Goal: Task Accomplishment & Management: Complete application form

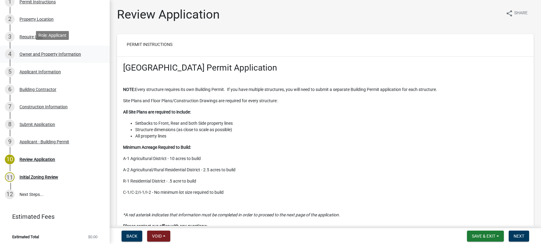
scroll to position [103, 0]
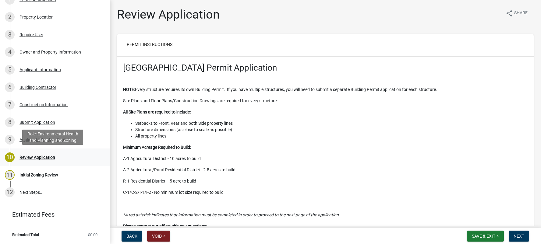
click at [26, 155] on div "Review Application" at bounding box center [37, 157] width 36 height 4
click at [520, 236] on span "Next" at bounding box center [519, 236] width 11 height 5
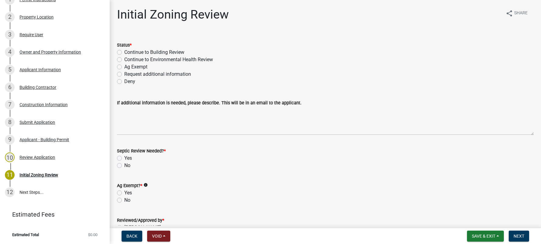
click at [124, 73] on label "Request additional information" at bounding box center [157, 74] width 67 height 7
click at [124, 73] on input "Request additional information" at bounding box center [126, 73] width 4 height 4
radio input "true"
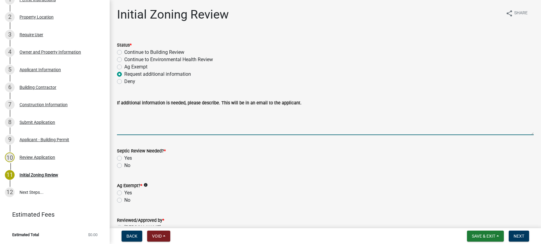
click at [125, 109] on textarea "If additional information is needed, please describe. This will be in an email …" at bounding box center [325, 121] width 417 height 29
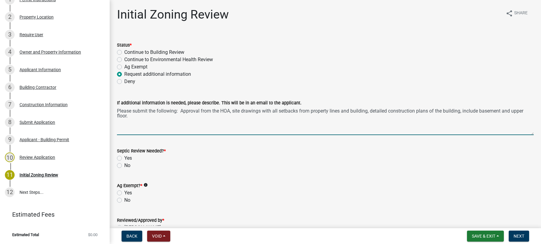
type textarea "Please submit the following: Approval from the HOA, site drawings with all setb…"
click at [124, 158] on label "Yes" at bounding box center [128, 158] width 8 height 7
click at [124, 158] on input "Yes" at bounding box center [126, 157] width 4 height 4
radio input "true"
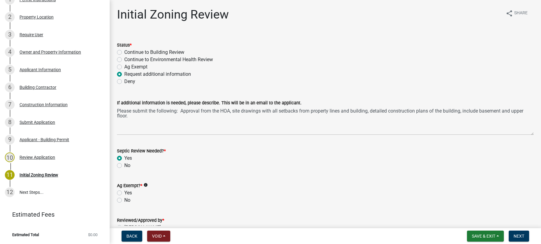
click at [124, 200] on label "No" at bounding box center [127, 200] width 6 height 7
click at [124, 200] on input "No" at bounding box center [126, 199] width 4 height 4
radio input "true"
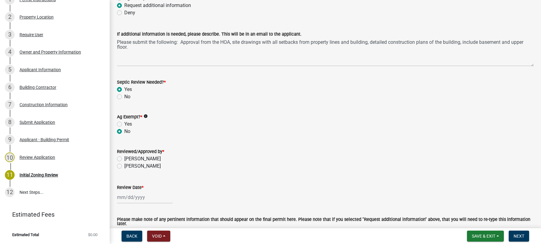
scroll to position [91, 0]
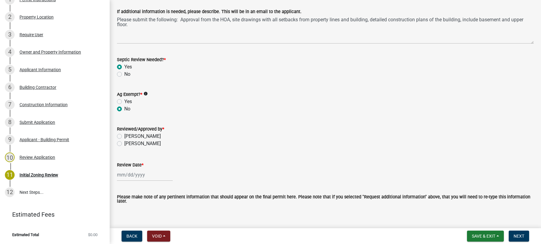
click at [124, 136] on label "[PERSON_NAME]" at bounding box center [142, 136] width 37 height 7
click at [124, 136] on input "[PERSON_NAME]" at bounding box center [126, 135] width 4 height 4
radio input "true"
select select "9"
select select "2025"
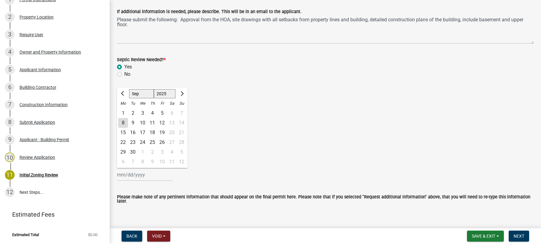
click at [131, 177] on div "[PERSON_NAME] Feb Mar Apr [PERSON_NAME][DATE] Oct Nov [DATE] 1526 1527 1528 152…" at bounding box center [145, 175] width 56 height 12
click at [123, 121] on div "8" at bounding box center [123, 123] width 10 height 10
type input "[DATE]"
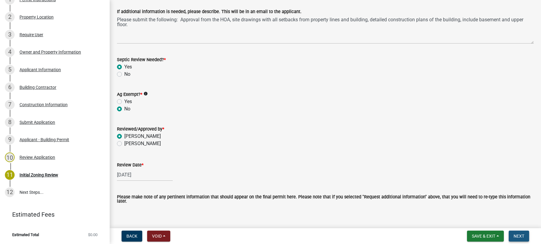
click at [518, 234] on span "Next" at bounding box center [519, 236] width 11 height 5
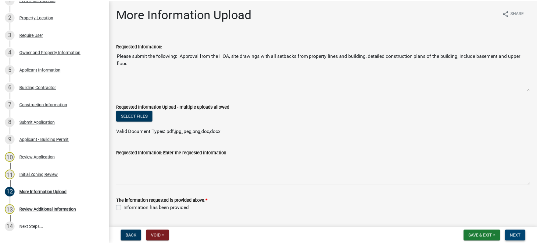
scroll to position [138, 0]
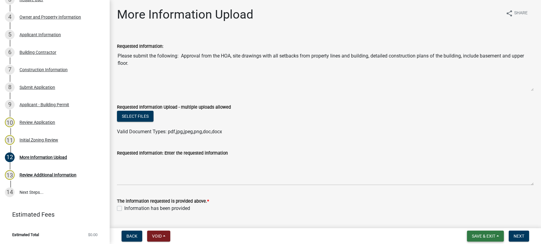
click at [496, 235] on button "Save & Exit" at bounding box center [485, 236] width 37 height 11
click at [484, 221] on button "Save & Exit" at bounding box center [479, 220] width 49 height 15
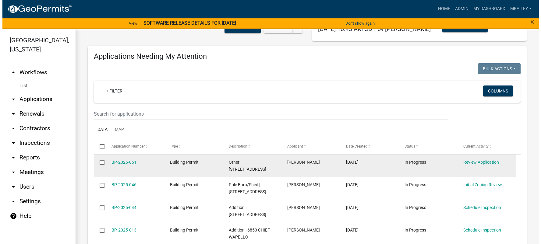
scroll to position [61, 0]
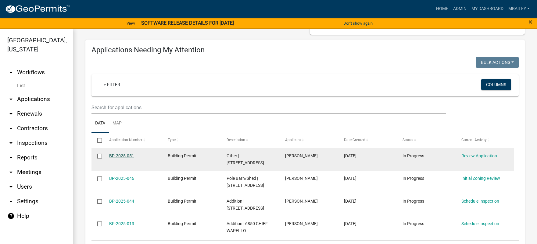
click at [127, 155] on link "BP-2025-051" at bounding box center [121, 156] width 25 height 5
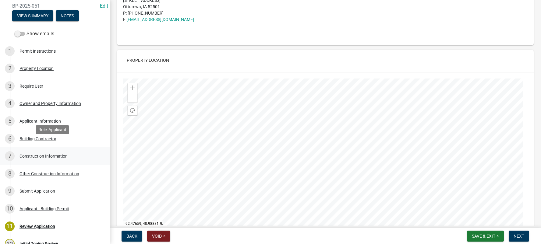
scroll to position [61, 0]
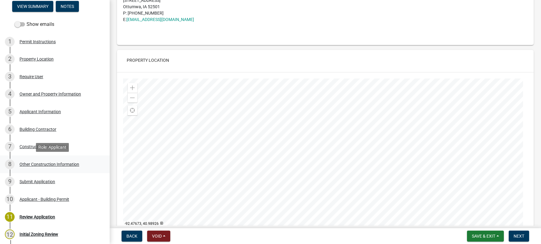
click at [39, 165] on div "Other Construction Information" at bounding box center [49, 164] width 60 height 4
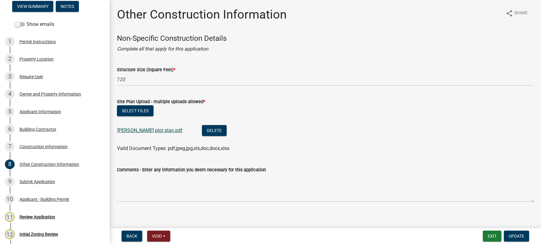
click at [137, 130] on link "[PERSON_NAME] plot plan.pdf" at bounding box center [149, 131] width 65 height 6
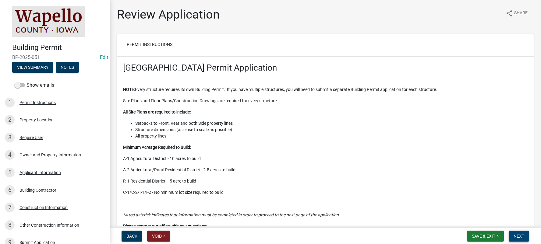
click at [526, 236] on button "Next" at bounding box center [519, 236] width 20 height 11
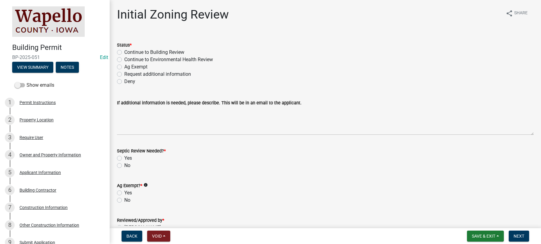
click at [124, 51] on label "Continue to Building Review" at bounding box center [154, 52] width 60 height 7
click at [124, 51] on input "Continue to Building Review" at bounding box center [126, 51] width 4 height 4
radio input "true"
click at [124, 166] on label "No" at bounding box center [127, 165] width 6 height 7
click at [124, 166] on input "No" at bounding box center [126, 164] width 4 height 4
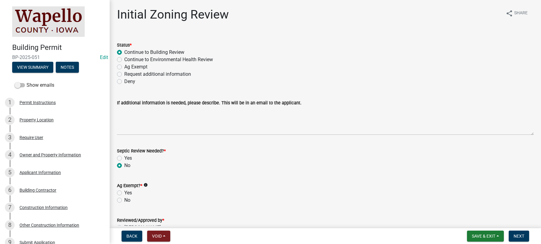
radio input "true"
click at [124, 200] on label "No" at bounding box center [127, 200] width 6 height 7
click at [124, 200] on input "No" at bounding box center [126, 199] width 4 height 4
radio input "true"
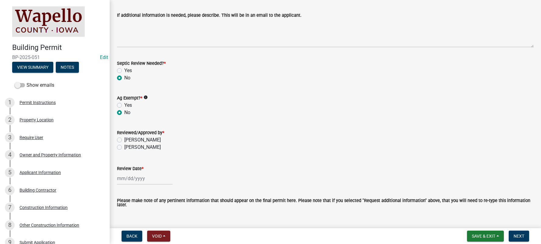
scroll to position [91, 0]
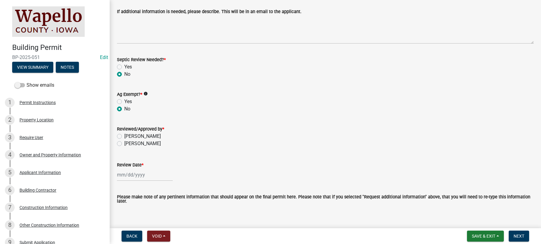
click at [124, 134] on label "[PERSON_NAME]" at bounding box center [142, 136] width 37 height 7
click at [124, 134] on input "[PERSON_NAME]" at bounding box center [126, 135] width 4 height 4
radio input "true"
select select "9"
select select "2025"
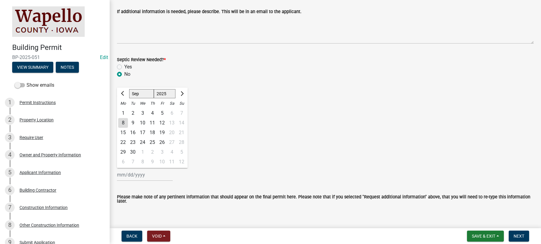
click at [131, 174] on div "[PERSON_NAME] Feb Mar Apr [PERSON_NAME][DATE] Oct Nov [DATE] 1526 1527 1528 152…" at bounding box center [145, 175] width 56 height 12
click at [125, 121] on div "8" at bounding box center [123, 123] width 10 height 10
type input "[DATE]"
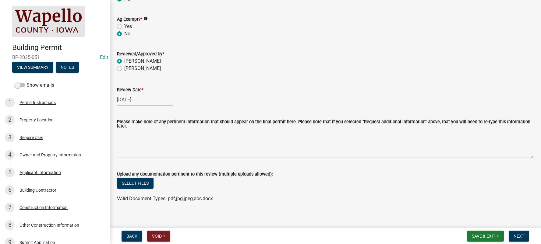
scroll to position [170, 0]
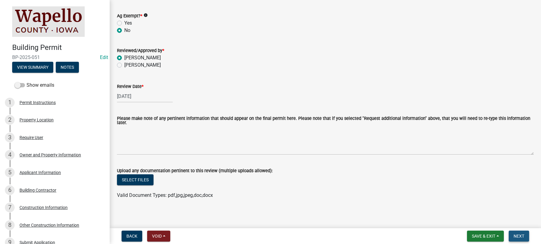
click at [524, 236] on span "Next" at bounding box center [519, 236] width 11 height 5
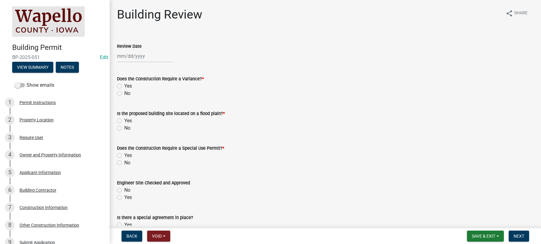
click at [145, 59] on div at bounding box center [145, 56] width 56 height 12
select select "9"
select select "2025"
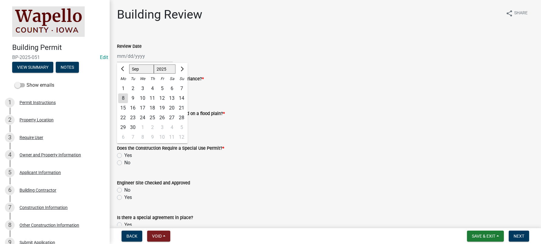
click at [123, 96] on div "8" at bounding box center [123, 99] width 10 height 10
type input "[DATE]"
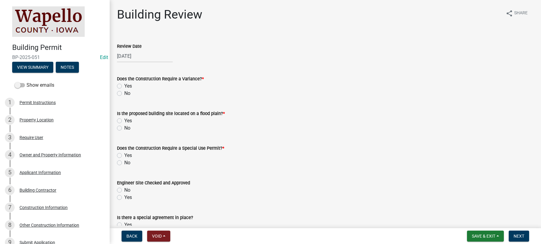
click at [124, 92] on label "No" at bounding box center [127, 93] width 6 height 7
click at [124, 92] on input "No" at bounding box center [126, 92] width 4 height 4
radio input "true"
click at [124, 127] on label "No" at bounding box center [127, 128] width 6 height 7
click at [124, 127] on input "No" at bounding box center [126, 127] width 4 height 4
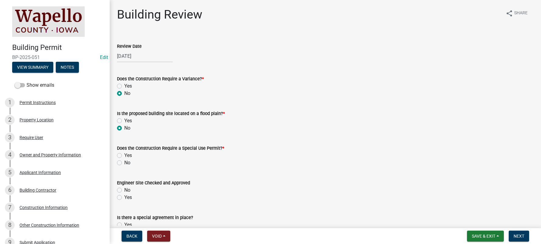
radio input "true"
click at [124, 163] on label "No" at bounding box center [127, 162] width 6 height 7
click at [124, 163] on input "No" at bounding box center [126, 161] width 4 height 4
radio input "true"
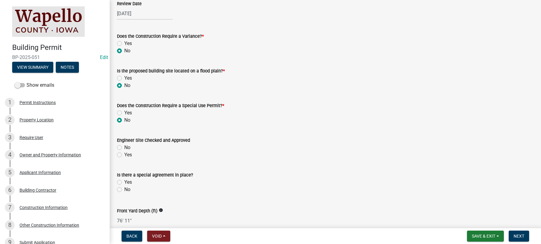
scroll to position [61, 0]
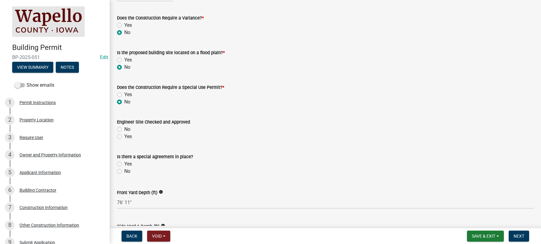
click at [124, 139] on label "Yes" at bounding box center [128, 136] width 8 height 7
click at [124, 137] on input "Yes" at bounding box center [126, 135] width 4 height 4
radio input "true"
click at [124, 170] on label "No" at bounding box center [127, 171] width 6 height 7
click at [124, 170] on input "No" at bounding box center [126, 170] width 4 height 4
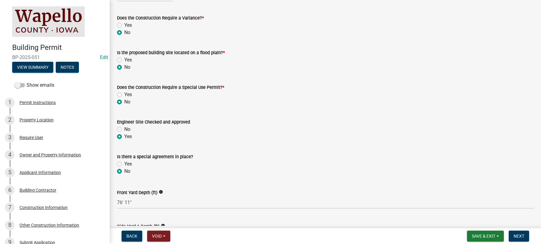
radio input "true"
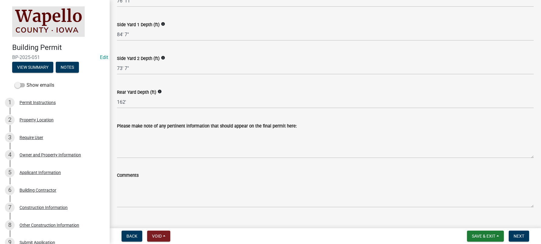
scroll to position [273, 0]
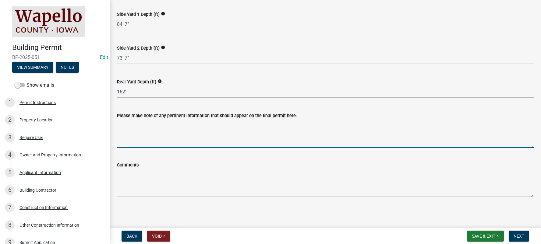
click at [129, 128] on textarea "Please make note of any pertinent information that should appear on the final p…" at bounding box center [325, 133] width 417 height 29
type textarea "Roof mounted solar array"
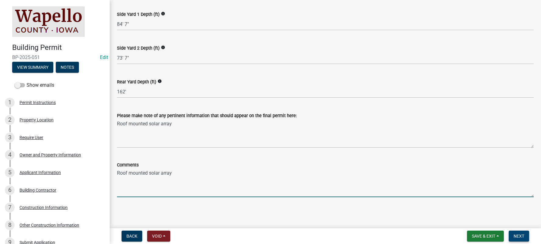
type textarea "Roof mounted solar array"
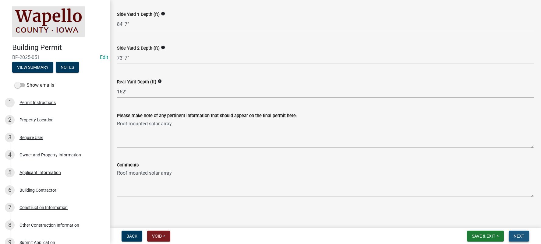
click at [519, 235] on span "Next" at bounding box center [519, 236] width 11 height 5
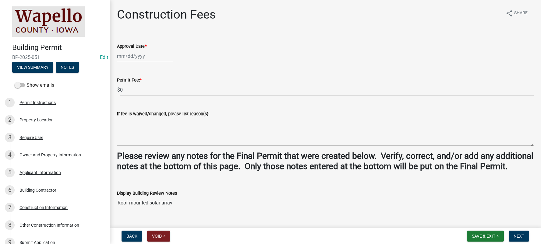
click at [141, 55] on div at bounding box center [145, 56] width 56 height 12
select select "9"
select select "2025"
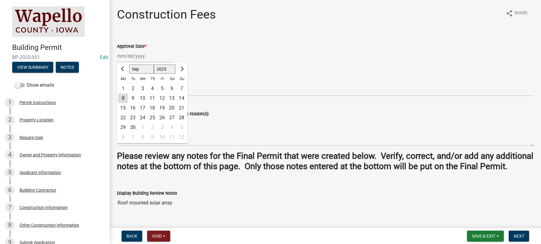
click at [122, 97] on div "8" at bounding box center [123, 99] width 10 height 10
type input "[DATE]"
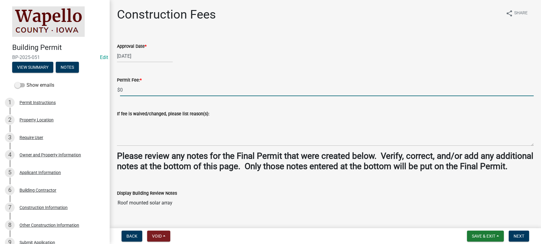
click at [127, 91] on input "0" at bounding box center [327, 90] width 414 height 12
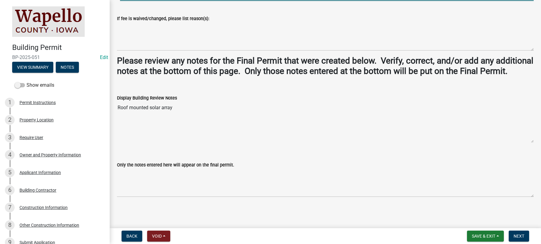
scroll to position [106, 0]
type input "100.00"
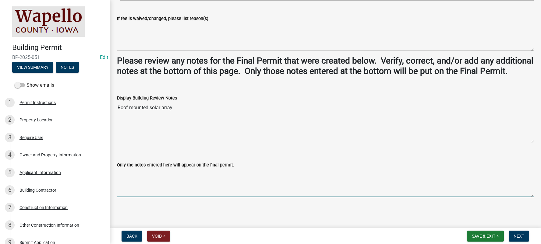
click at [123, 171] on textarea "Only the notes entered here will appear on the final permit." at bounding box center [325, 183] width 417 height 29
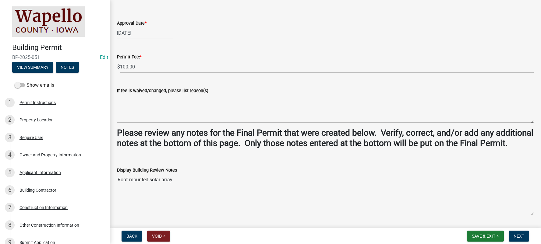
scroll to position [14, 0]
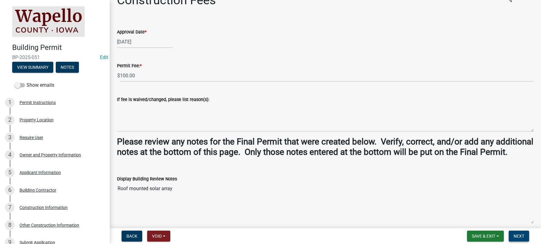
type textarea "Roof mounted solar array"
click at [523, 233] on button "Next" at bounding box center [519, 236] width 20 height 11
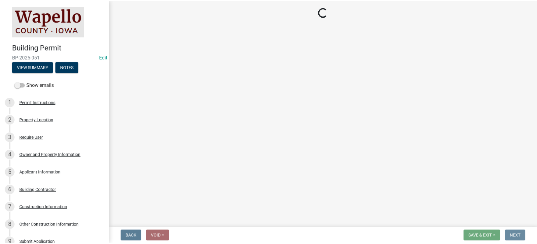
scroll to position [0, 0]
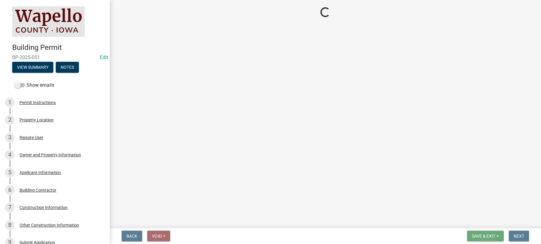
select select "3: 3"
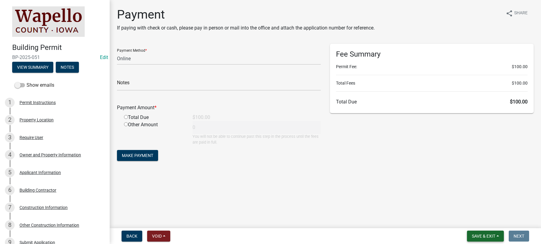
click at [497, 235] on button "Save & Exit" at bounding box center [485, 236] width 37 height 11
click at [488, 222] on button "Save & Exit" at bounding box center [479, 220] width 49 height 15
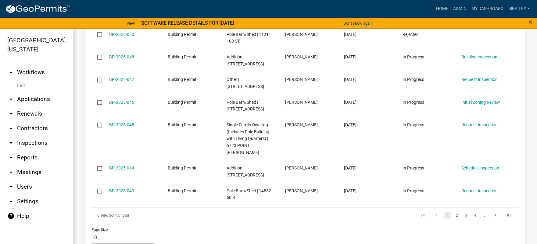
scroll to position [457, 0]
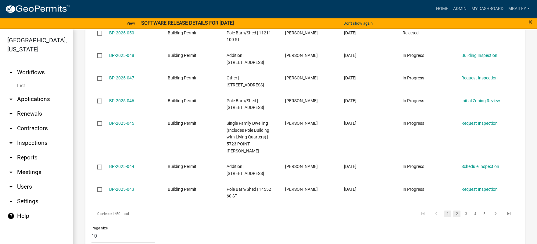
click at [453, 211] on link "2" at bounding box center [456, 214] width 7 height 7
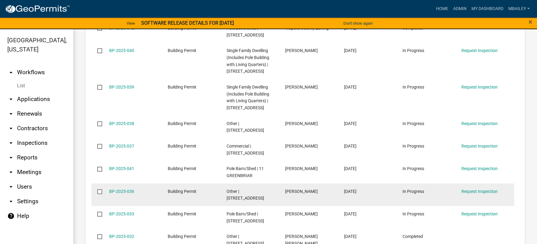
scroll to position [427, 0]
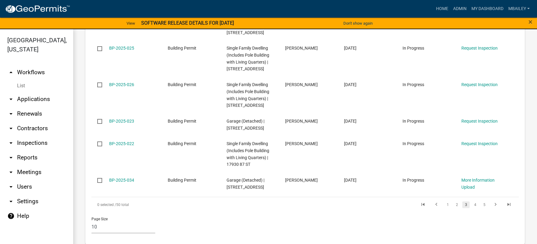
scroll to position [518, 0]
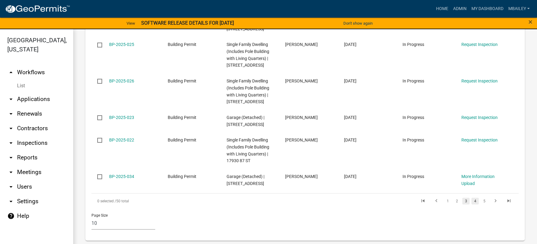
click at [472, 201] on link "4" at bounding box center [474, 201] width 7 height 7
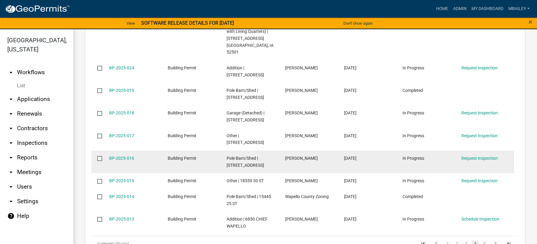
scroll to position [471, 0]
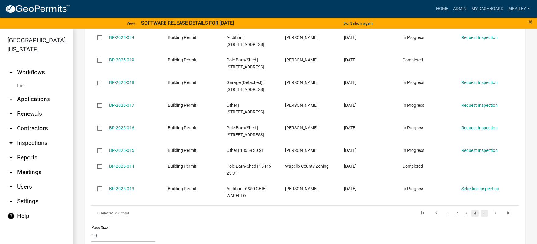
click at [481, 210] on link "5" at bounding box center [483, 213] width 7 height 7
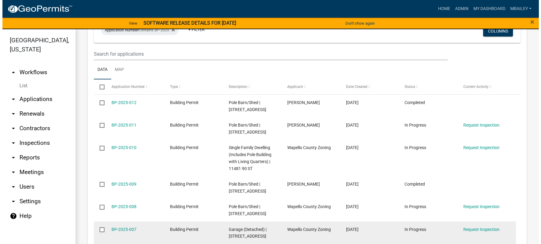
scroll to position [315, 0]
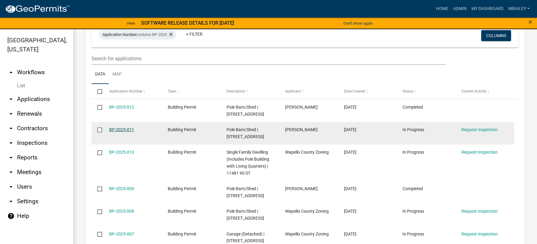
click at [124, 127] on link "BP-2025-011" at bounding box center [121, 129] width 25 height 5
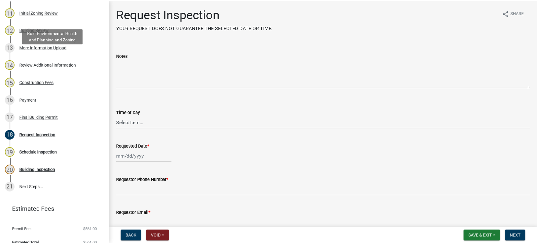
scroll to position [275, 0]
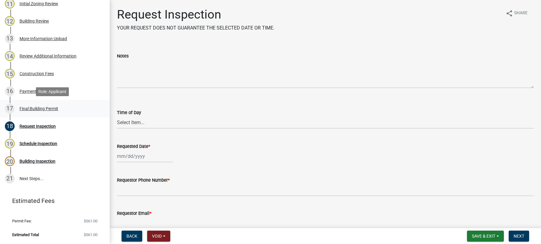
click at [33, 108] on div "Final Building Permit" at bounding box center [38, 109] width 39 height 4
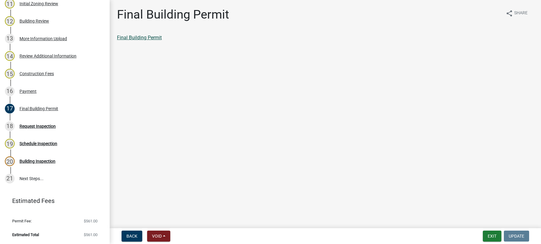
click at [140, 37] on link "Final Building Permit" at bounding box center [139, 38] width 45 height 6
click at [495, 234] on button "Exit" at bounding box center [492, 236] width 19 height 11
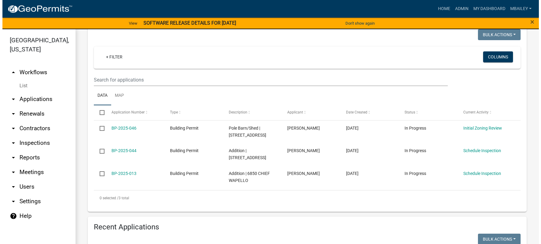
scroll to position [91, 0]
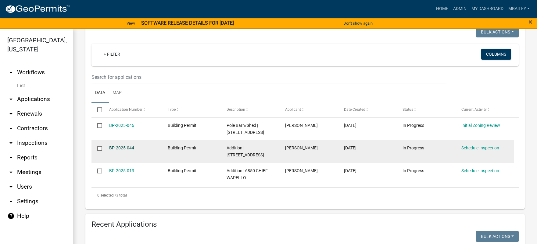
click at [119, 149] on link "BP-2025-044" at bounding box center [121, 148] width 25 height 5
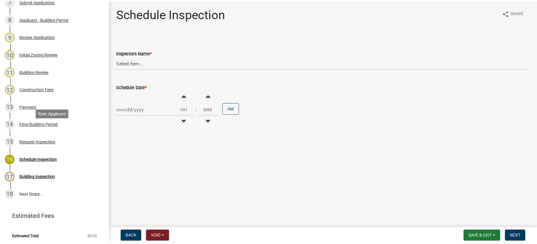
scroll to position [208, 0]
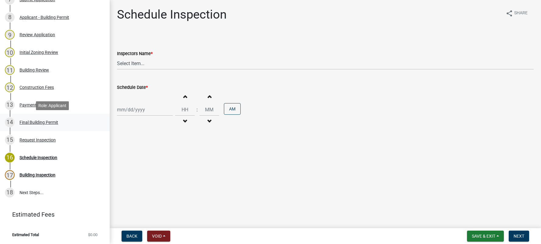
click at [42, 121] on div "Final Building Permit" at bounding box center [38, 122] width 39 height 4
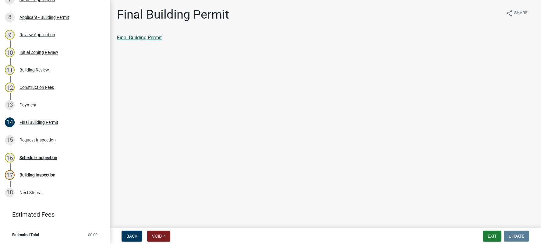
click at [144, 38] on link "Final Building Permit" at bounding box center [139, 38] width 45 height 6
click at [491, 235] on button "Exit" at bounding box center [492, 236] width 19 height 11
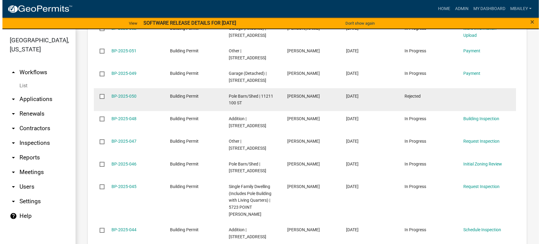
scroll to position [396, 0]
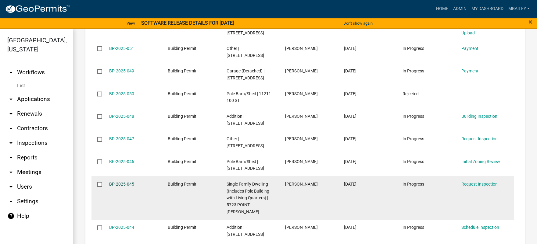
click at [118, 187] on link "BP-2025-045" at bounding box center [121, 184] width 25 height 5
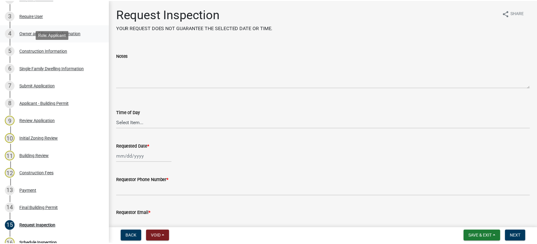
scroll to position [213, 0]
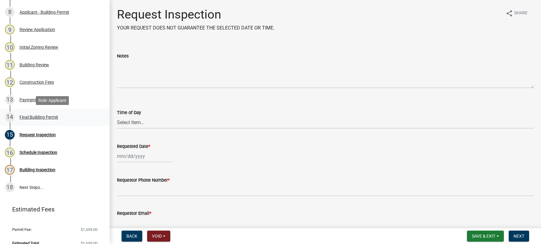
click at [53, 117] on div "Final Building Permit" at bounding box center [38, 117] width 39 height 4
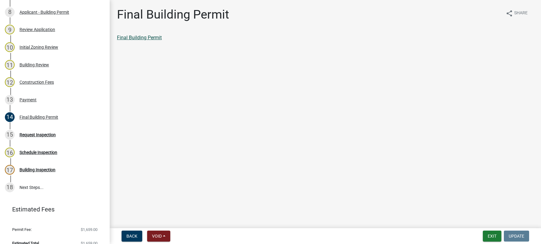
click at [146, 38] on link "Final Building Permit" at bounding box center [139, 38] width 45 height 6
click at [487, 237] on button "Exit" at bounding box center [492, 236] width 19 height 11
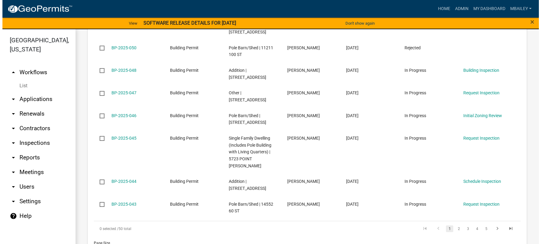
scroll to position [457, 0]
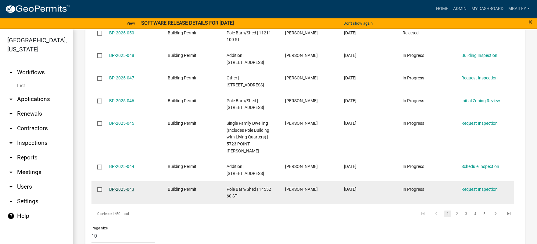
click at [127, 187] on link "BP-2025-043" at bounding box center [121, 189] width 25 height 5
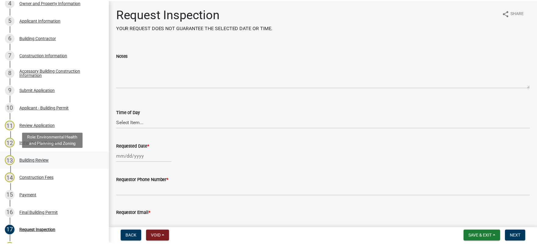
scroll to position [257, 0]
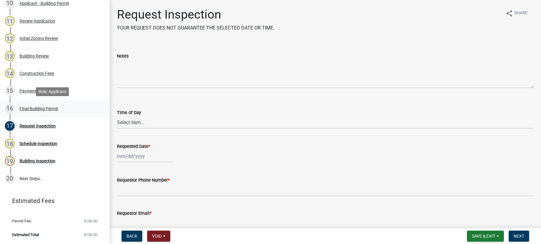
click at [34, 109] on div "Final Building Permit" at bounding box center [38, 109] width 39 height 4
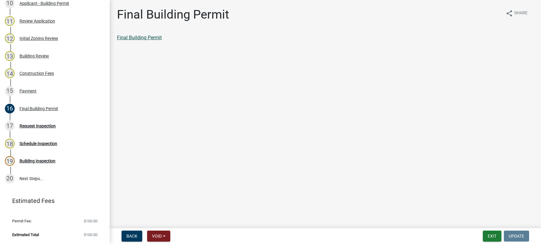
click at [155, 37] on link "Final Building Permit" at bounding box center [139, 38] width 45 height 6
click at [490, 238] on button "Exit" at bounding box center [492, 236] width 19 height 11
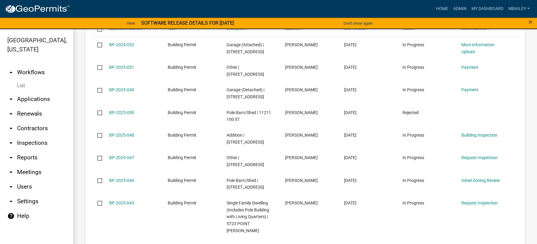
scroll to position [457, 0]
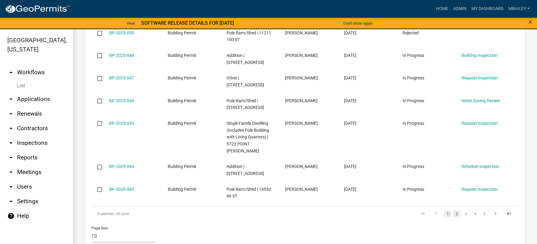
click at [453, 211] on link "2" at bounding box center [456, 214] width 7 height 7
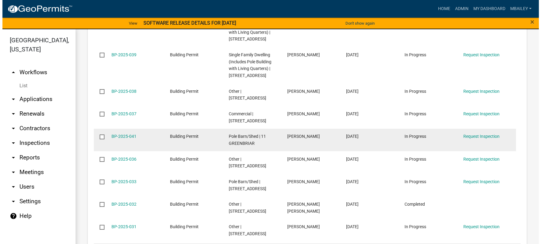
scroll to position [427, 0]
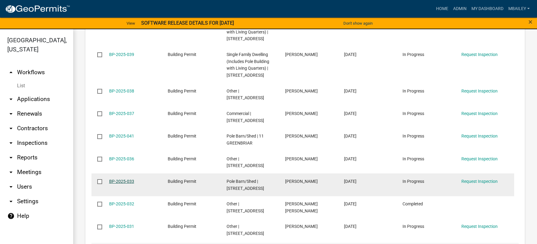
click at [119, 179] on link "BP-2025-033" at bounding box center [121, 181] width 25 height 5
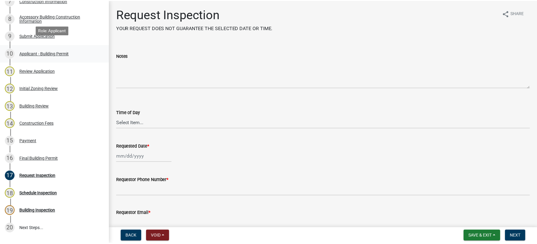
scroll to position [213, 0]
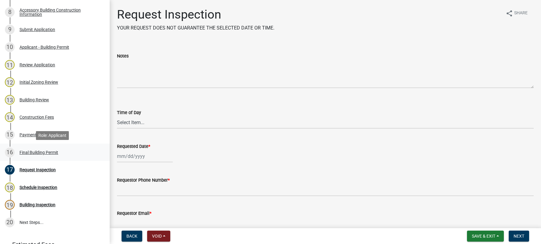
click at [32, 153] on div "Final Building Permit" at bounding box center [38, 153] width 39 height 4
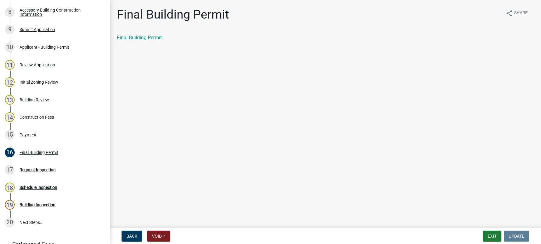
click at [136, 34] on div "Final Building Permit share Share Final Building Permit" at bounding box center [325, 29] width 426 height 44
click at [137, 37] on link "Final Building Permit" at bounding box center [139, 38] width 45 height 6
click at [492, 234] on button "Exit" at bounding box center [492, 236] width 19 height 11
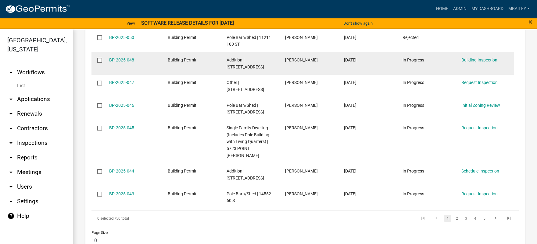
scroll to position [464, 0]
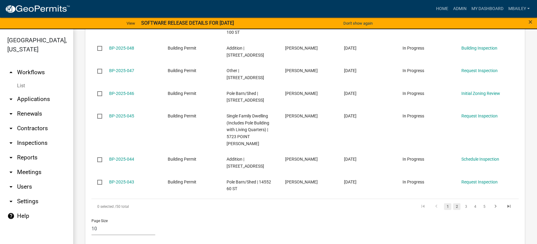
click at [453, 204] on link "2" at bounding box center [456, 207] width 7 height 7
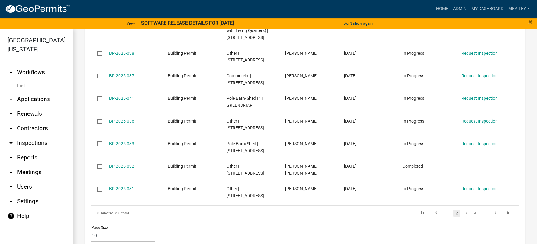
scroll to position [457, 0]
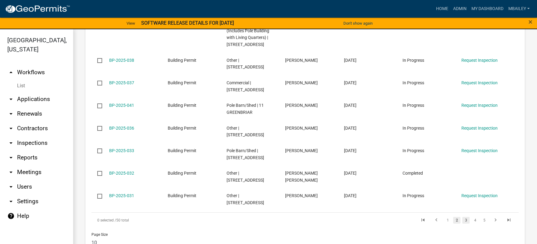
click at [463, 217] on link "3" at bounding box center [465, 220] width 7 height 7
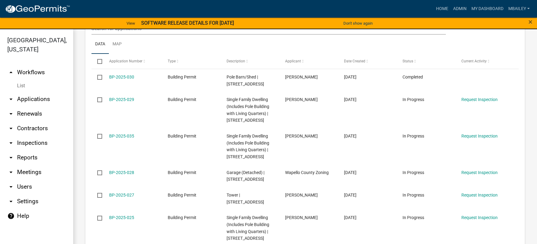
scroll to position [335, 0]
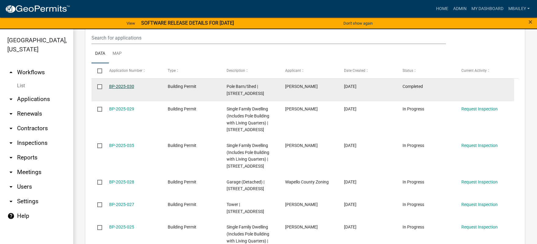
click at [120, 84] on link "BP-2025-030" at bounding box center [121, 86] width 25 height 5
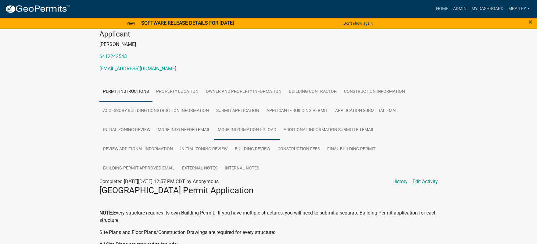
scroll to position [62, 0]
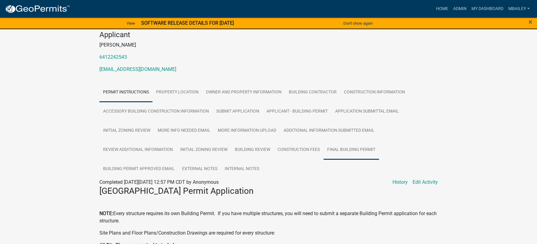
click at [334, 149] on link "Final Building Permit" at bounding box center [350, 149] width 55 height 19
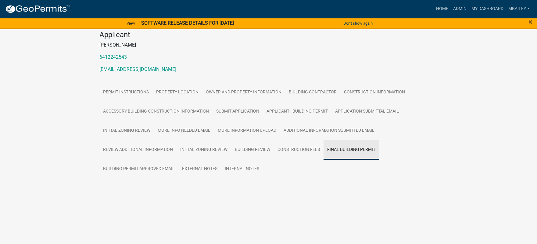
scroll to position [36, 0]
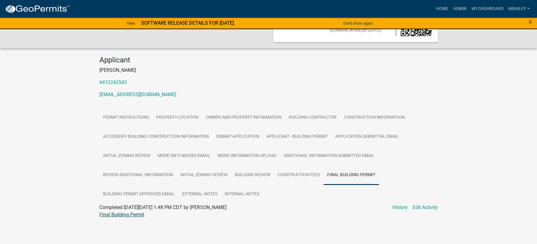
click at [119, 215] on link "Final Building Permit" at bounding box center [121, 215] width 45 height 6
click at [459, 6] on link "Admin" at bounding box center [459, 9] width 18 height 12
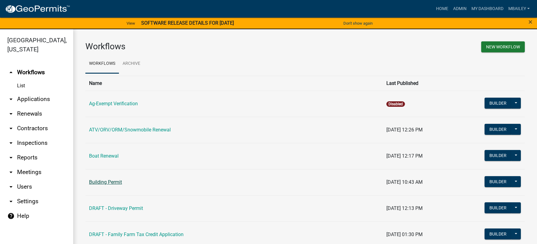
click at [116, 183] on link "Building Permit" at bounding box center [105, 182] width 33 height 6
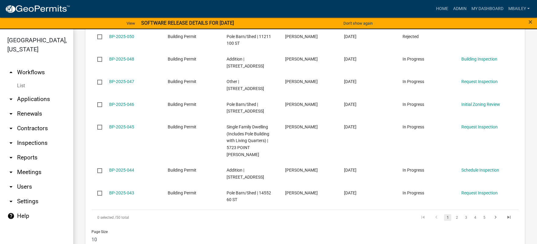
scroll to position [464, 0]
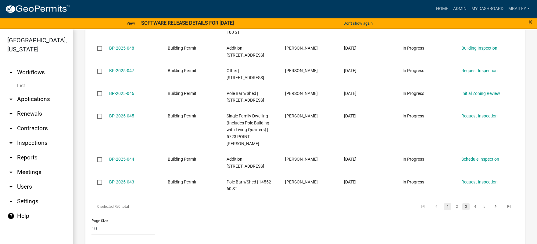
click at [463, 204] on link "3" at bounding box center [465, 207] width 7 height 7
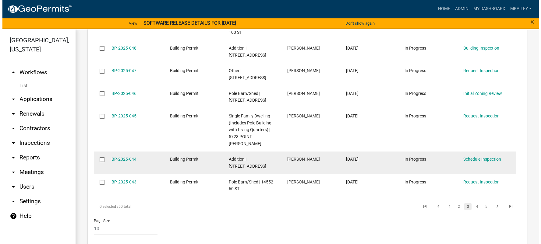
scroll to position [478, 0]
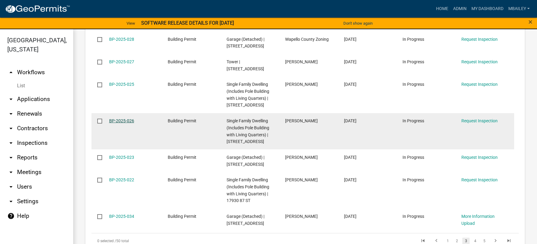
click at [124, 119] on link "BP-2025-026" at bounding box center [121, 121] width 25 height 5
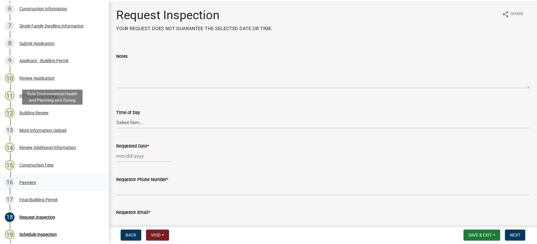
scroll to position [183, 0]
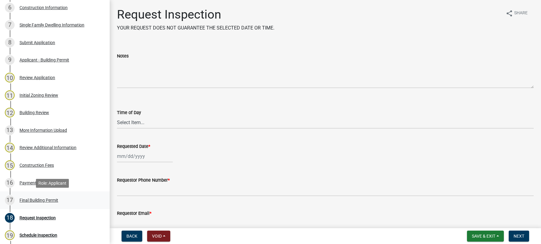
click at [42, 200] on div "Final Building Permit" at bounding box center [38, 200] width 39 height 4
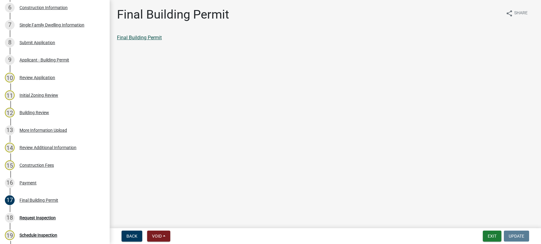
click at [157, 37] on link "Final Building Permit" at bounding box center [139, 38] width 45 height 6
click at [493, 233] on button "Exit" at bounding box center [492, 236] width 19 height 11
